Goal: Information Seeking & Learning: Learn about a topic

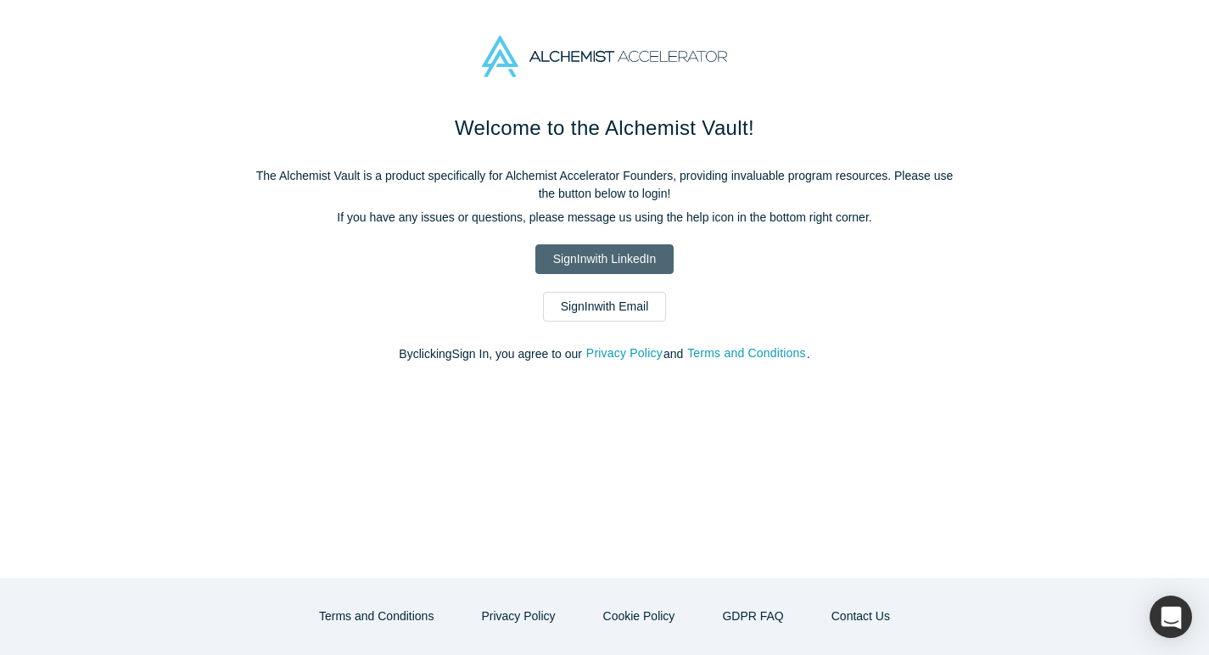
click at [625, 246] on link "Sign In with LinkedIn" at bounding box center [605, 259] width 138 height 30
click at [583, 306] on link "Sign In with Email" at bounding box center [605, 307] width 124 height 30
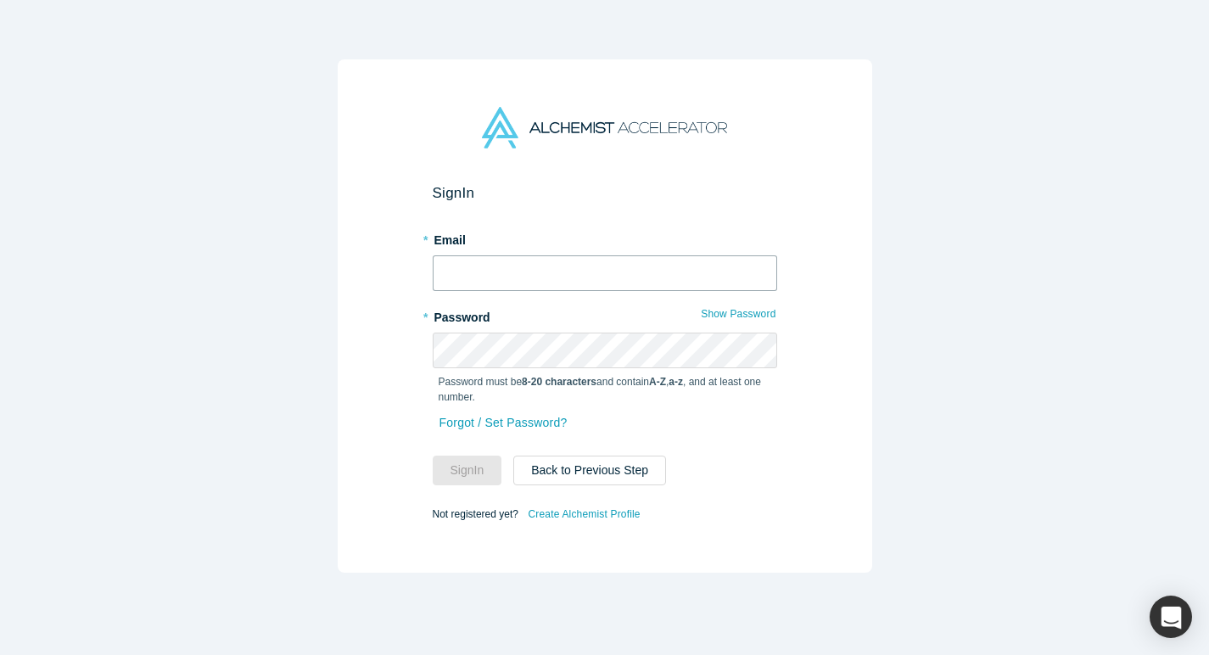
click at [549, 278] on input "text" at bounding box center [605, 273] width 345 height 36
type input "abhishek@melurna.com"
click at [457, 477] on button "Sign In" at bounding box center [468, 471] width 70 height 30
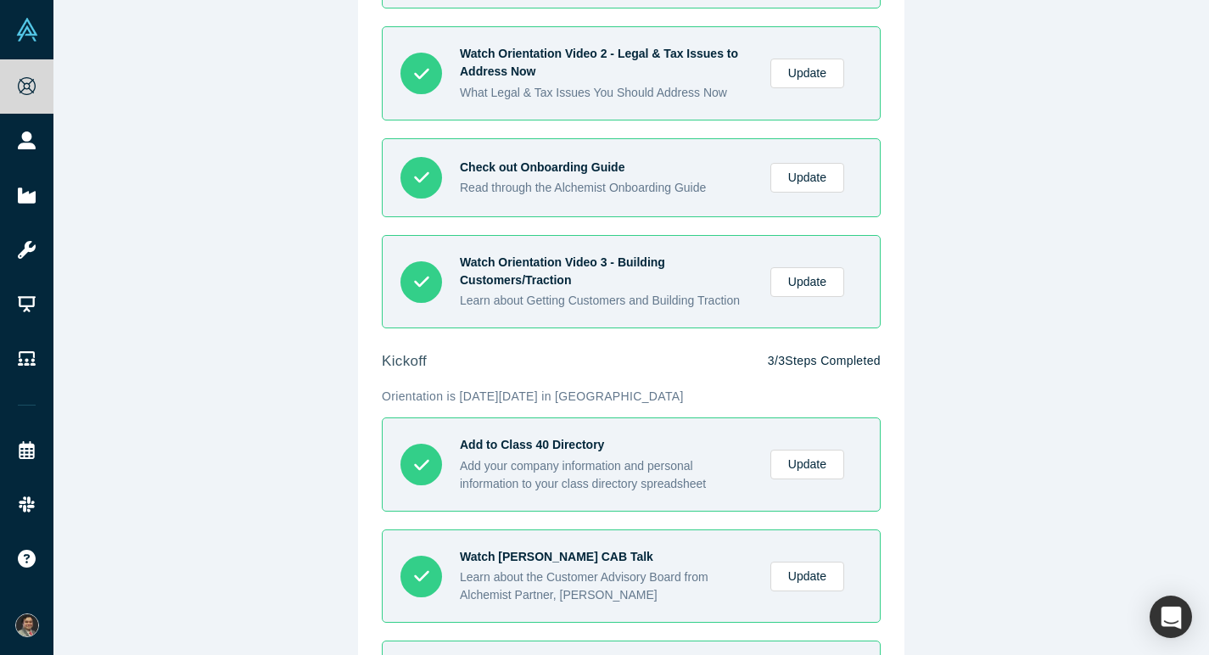
scroll to position [696, 0]
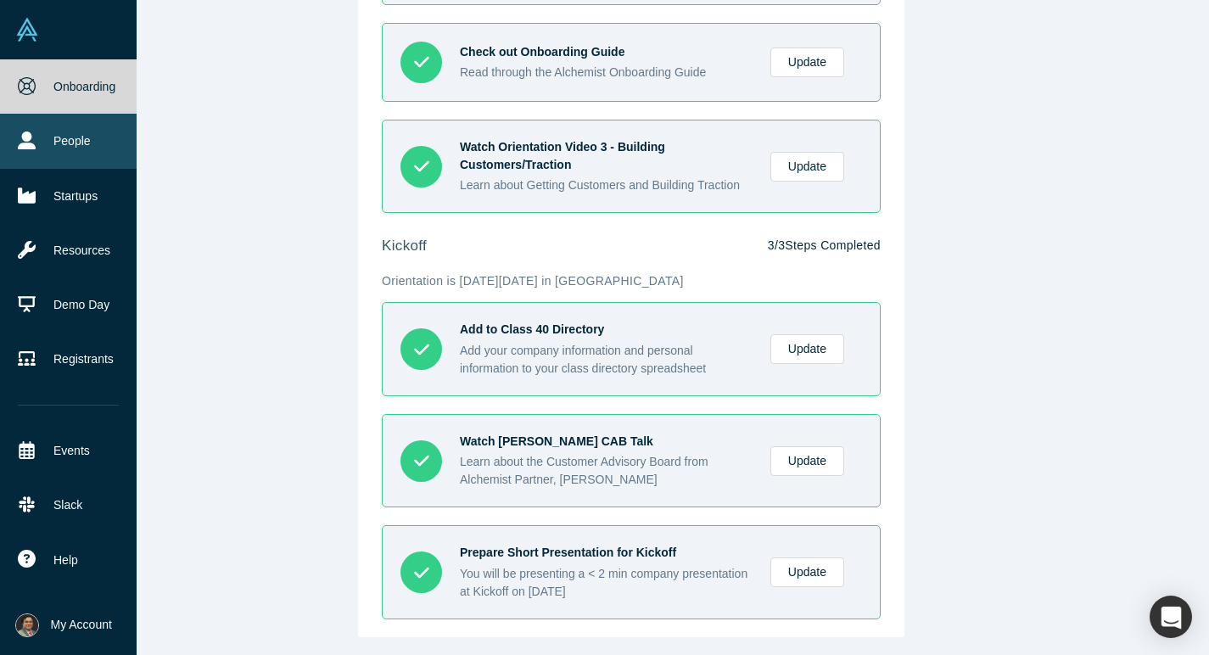
click at [31, 140] on icon at bounding box center [27, 141] width 18 height 18
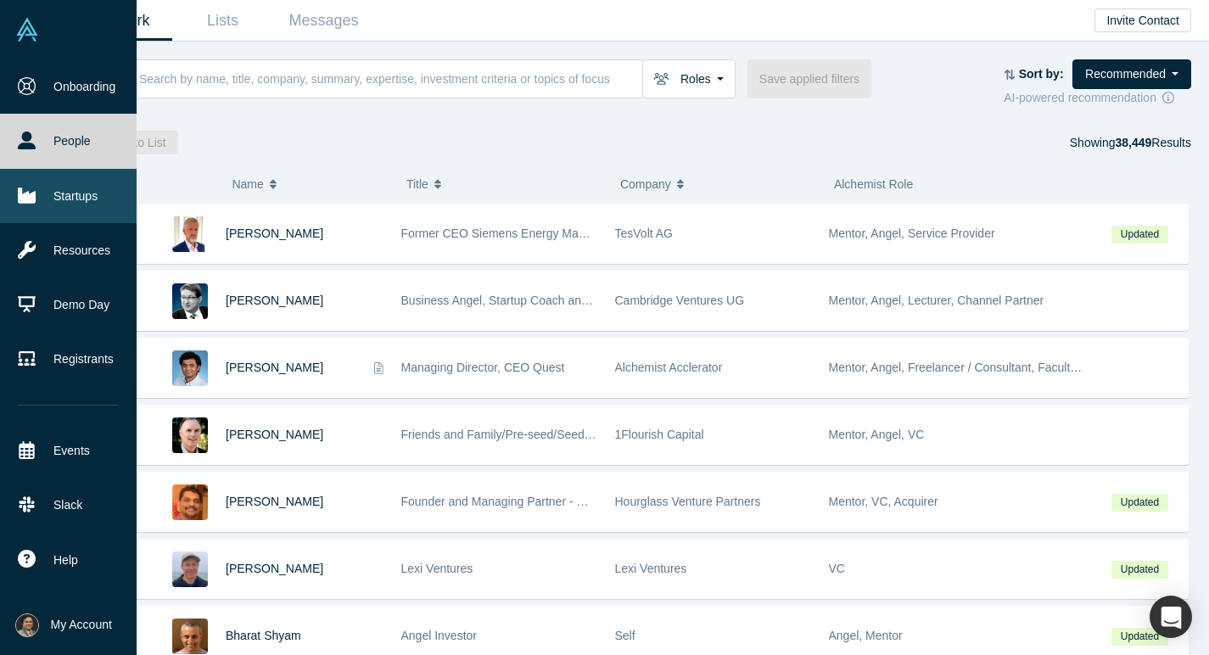
click at [62, 210] on link "Startups" at bounding box center [68, 196] width 137 height 54
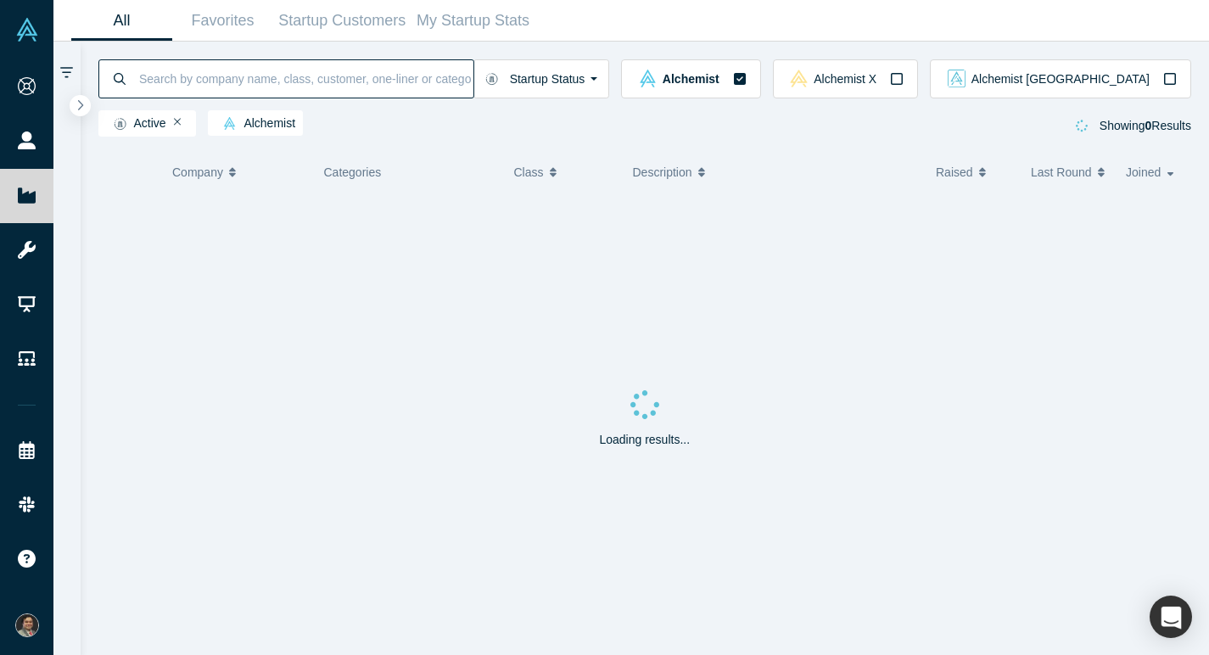
click at [244, 84] on input at bounding box center [305, 79] width 336 height 40
type input "melurna"
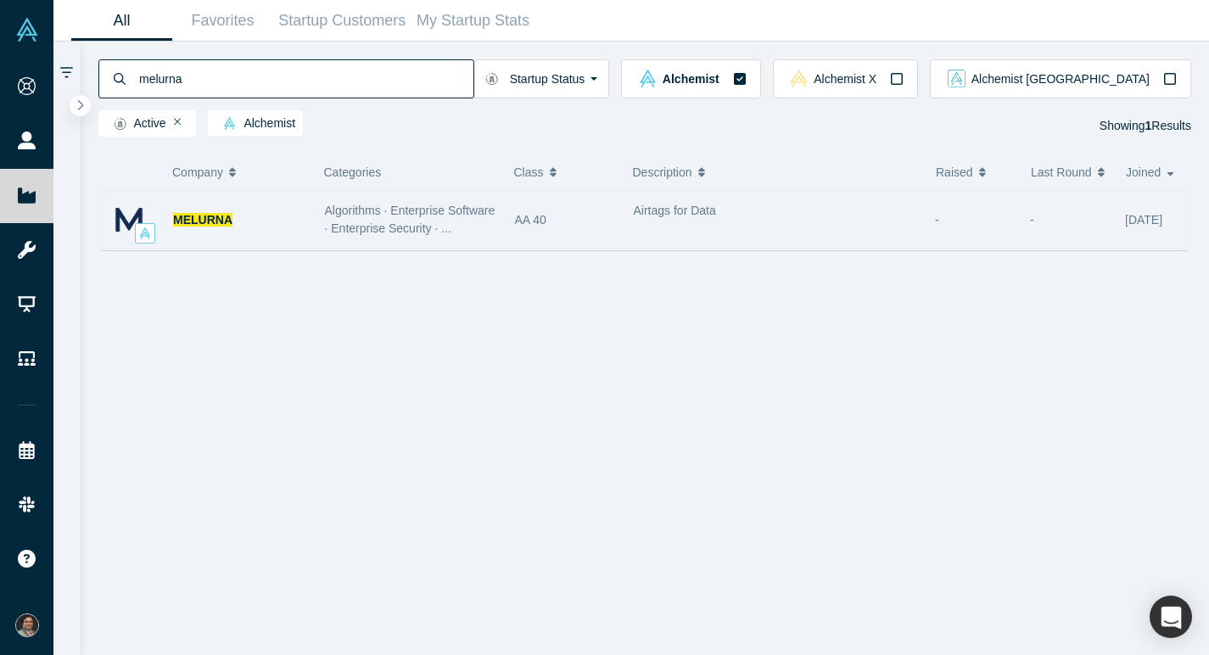
click at [190, 227] on div "MELURNA" at bounding box center [240, 220] width 134 height 59
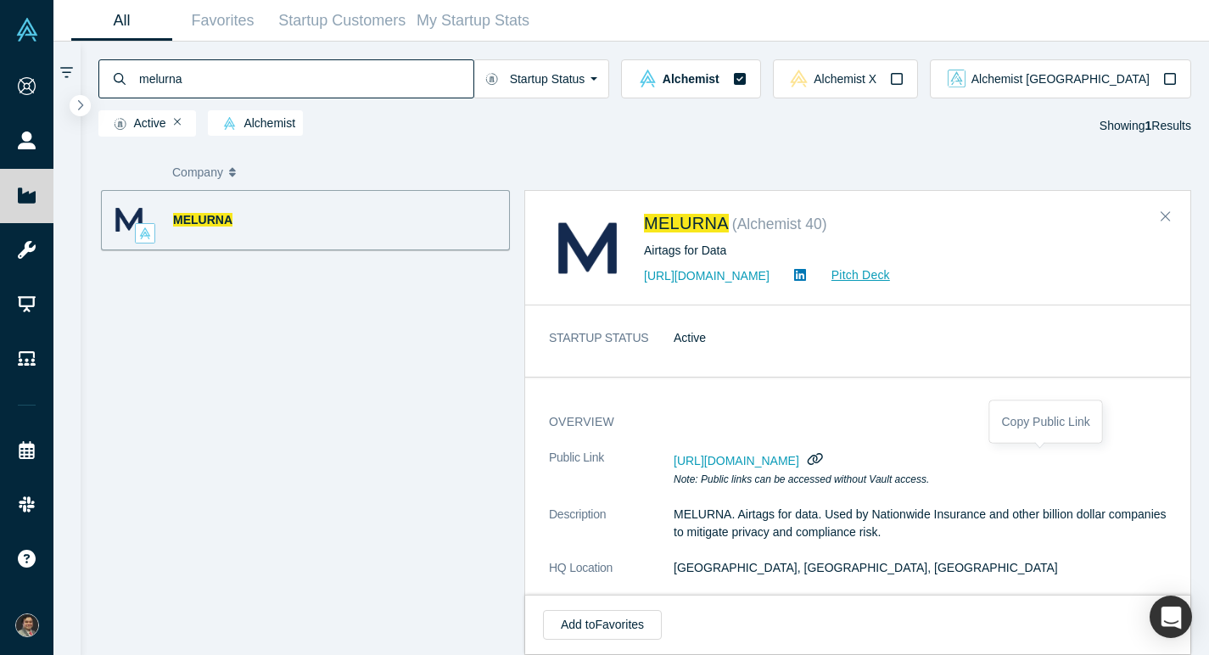
click at [823, 461] on icon "button" at bounding box center [815, 458] width 16 height 13
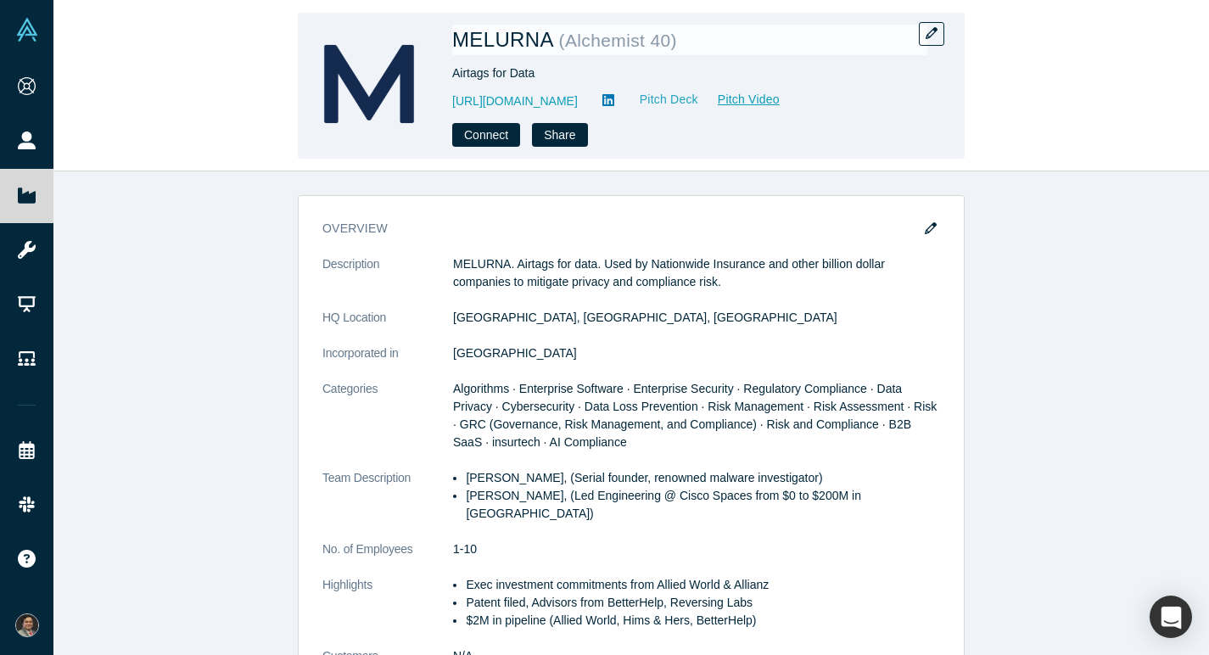
click at [687, 104] on link "Pitch Deck" at bounding box center [660, 100] width 78 height 20
click at [775, 98] on link "Pitch Video" at bounding box center [739, 100] width 81 height 20
click at [693, 97] on link "Pitch Deck" at bounding box center [660, 100] width 78 height 20
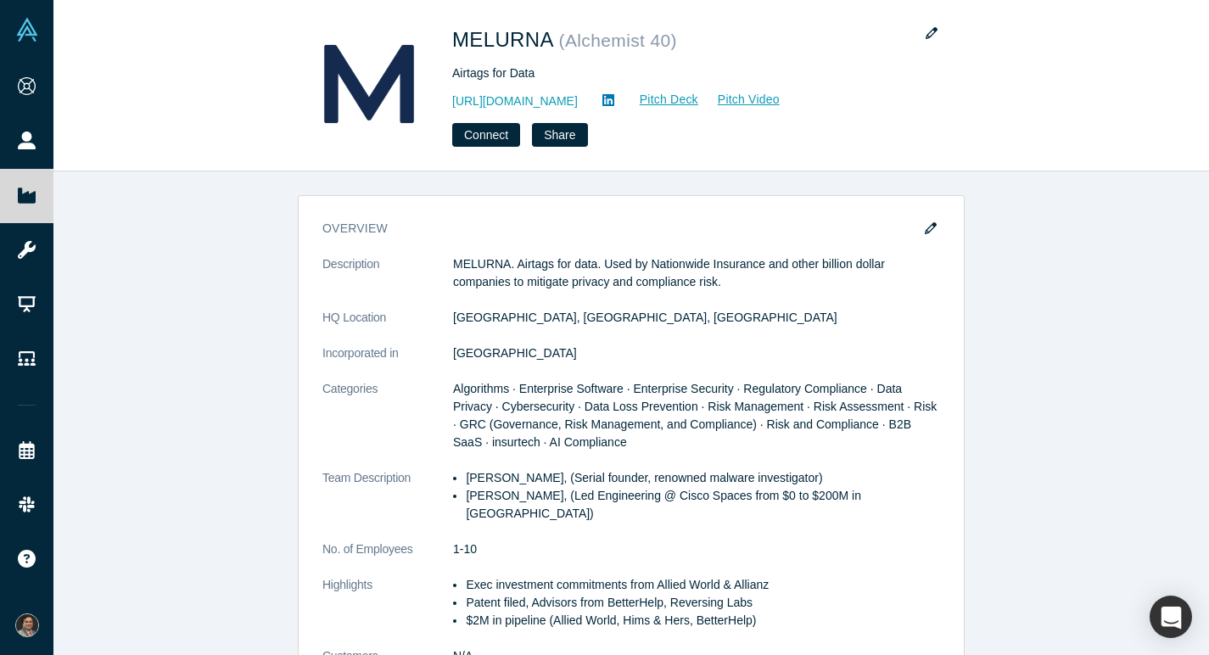
click at [227, 181] on div "overview Description MELURNA. Airtags for data. Used by Nationwide Insurance an…" at bounding box center [631, 413] width 1156 height 484
